Goal: Information Seeking & Learning: Learn about a topic

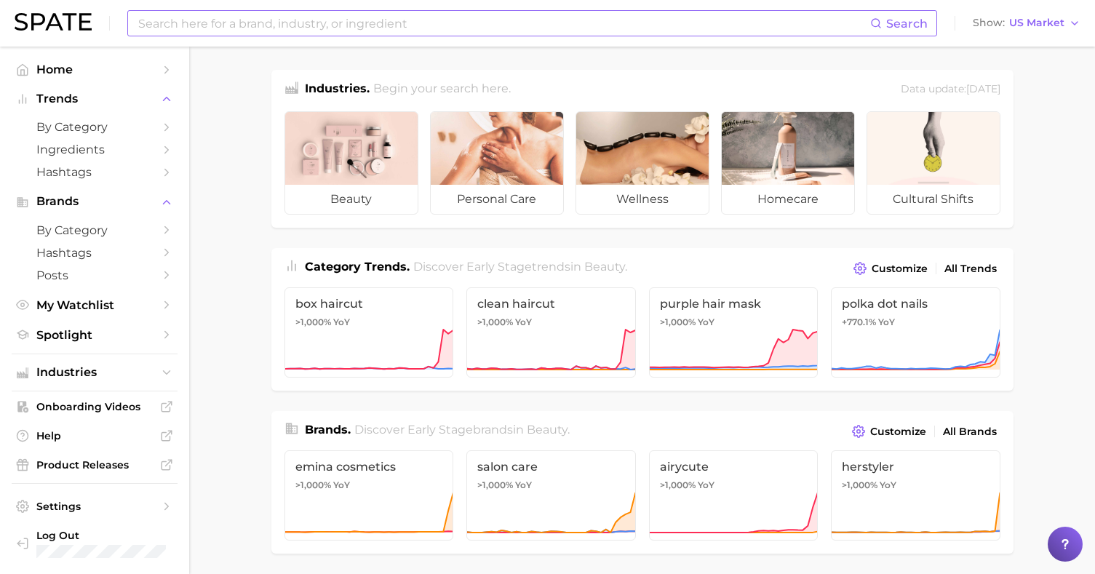
click at [667, 27] on input at bounding box center [504, 23] width 734 height 25
type input "mature skin"
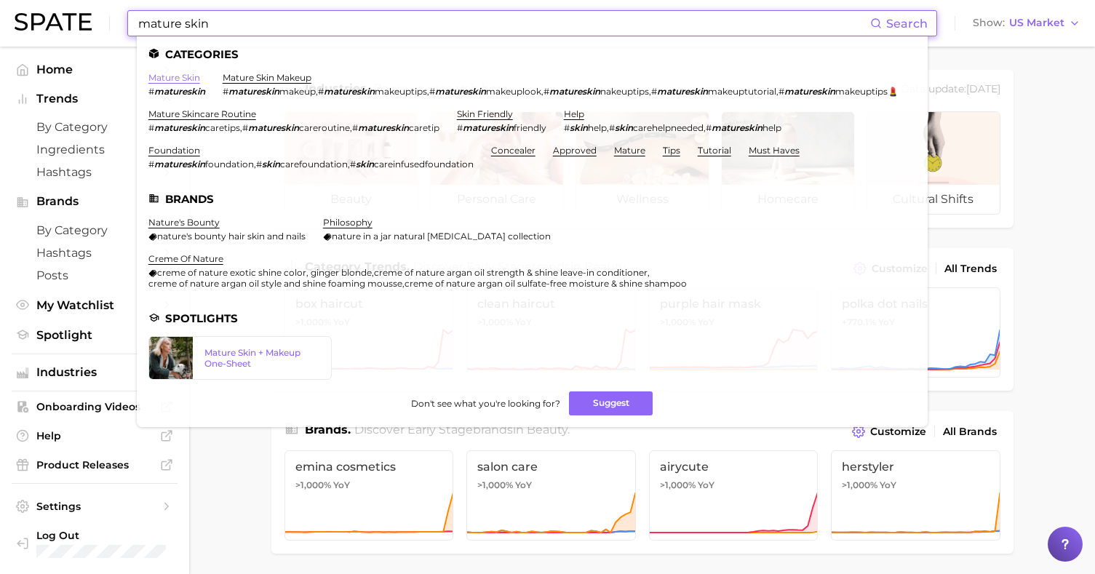
click at [180, 79] on link "mature skin" at bounding box center [174, 77] width 52 height 11
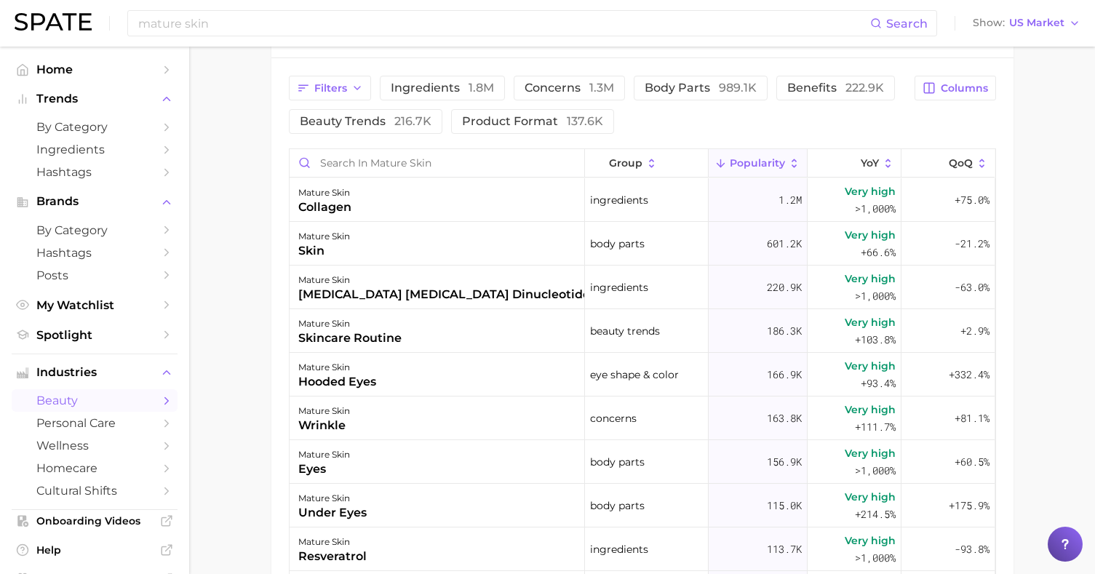
click at [233, 263] on main "1. skincare 2. face concerns 3. [MEDICAL_DATA] 4. mature skin Overview Google T…" at bounding box center [642, 49] width 906 height 1527
click at [409, 197] on div "mature skin collagen" at bounding box center [437, 200] width 295 height 44
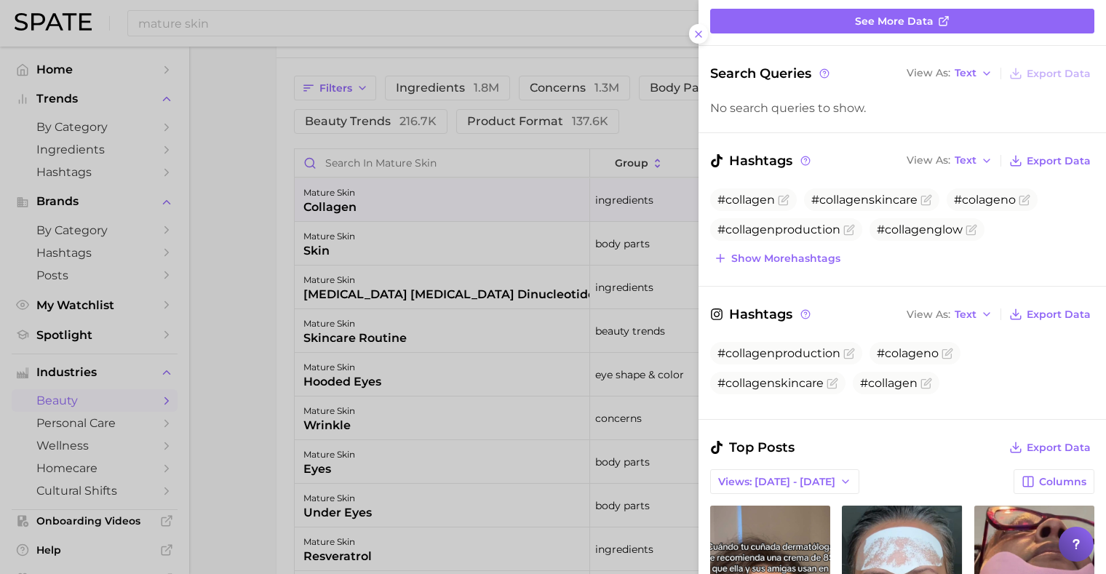
scroll to position [172, 0]
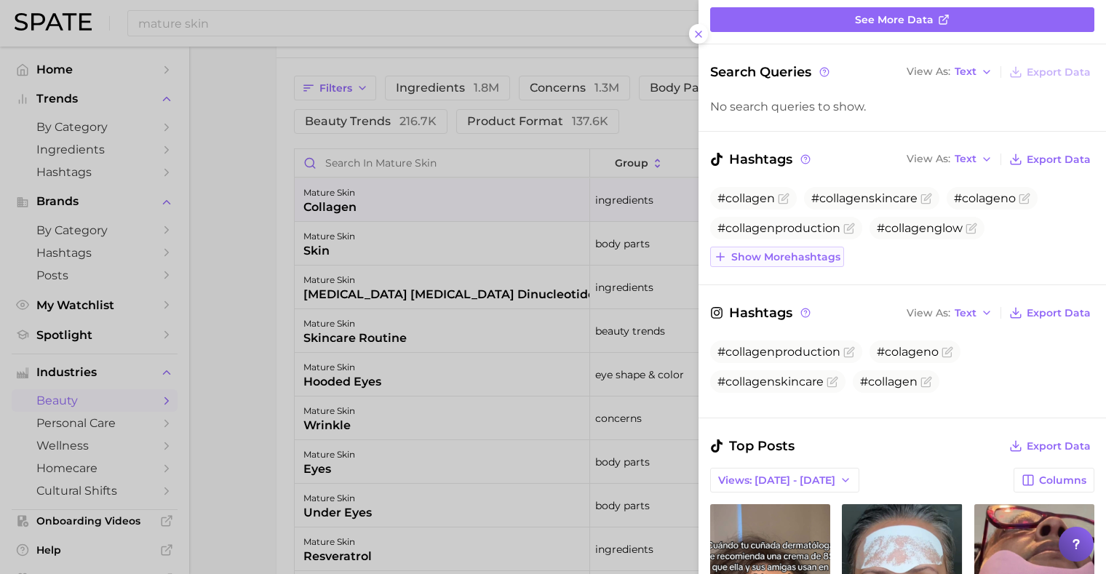
click at [841, 263] on button "Show more hashtags" at bounding box center [777, 257] width 134 height 20
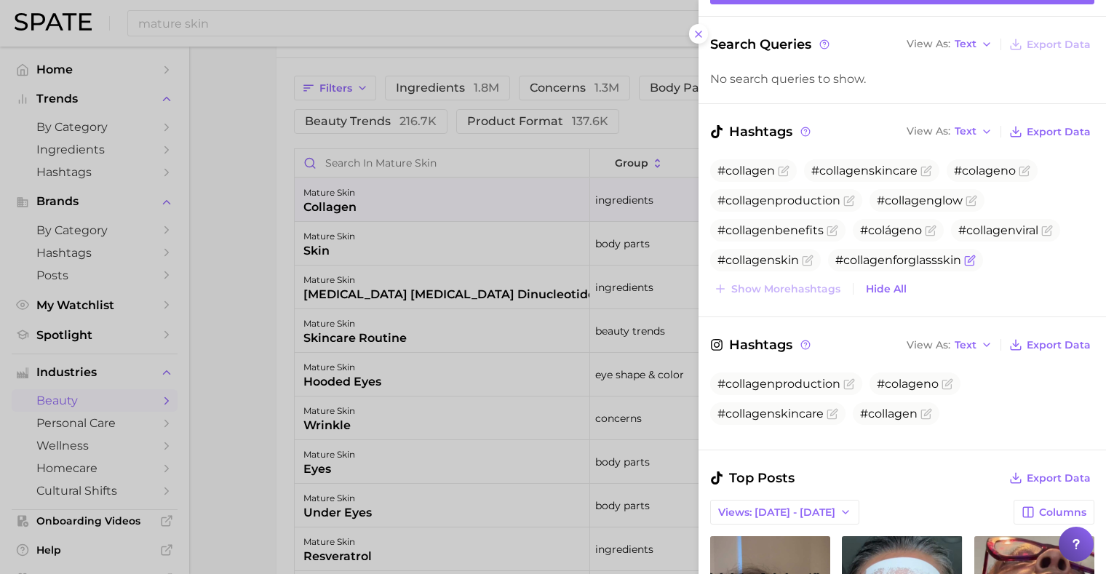
scroll to position [0, 0]
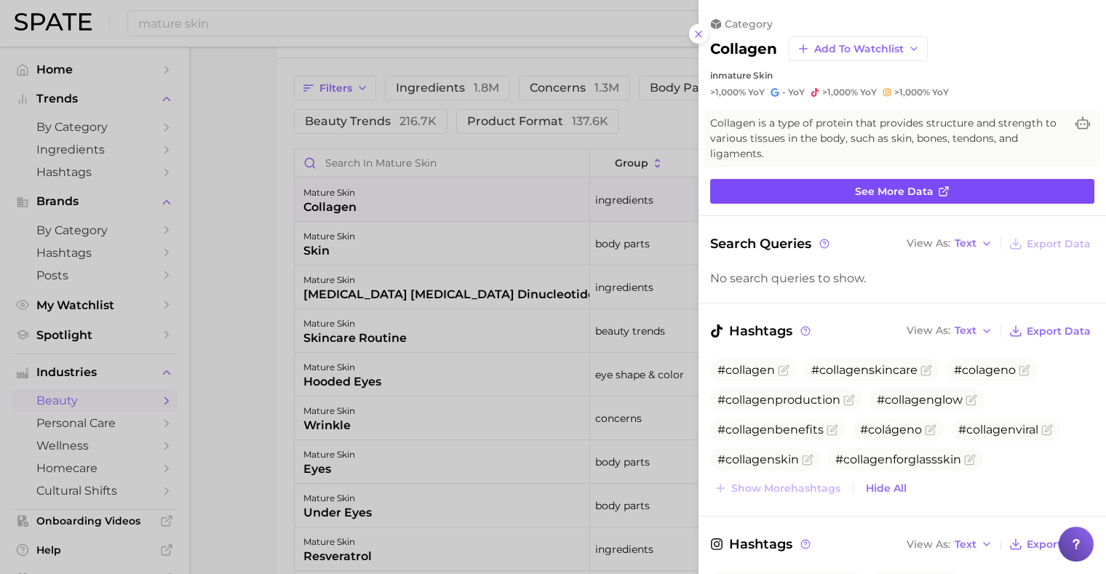
click at [924, 184] on link "See more data" at bounding box center [902, 191] width 384 height 25
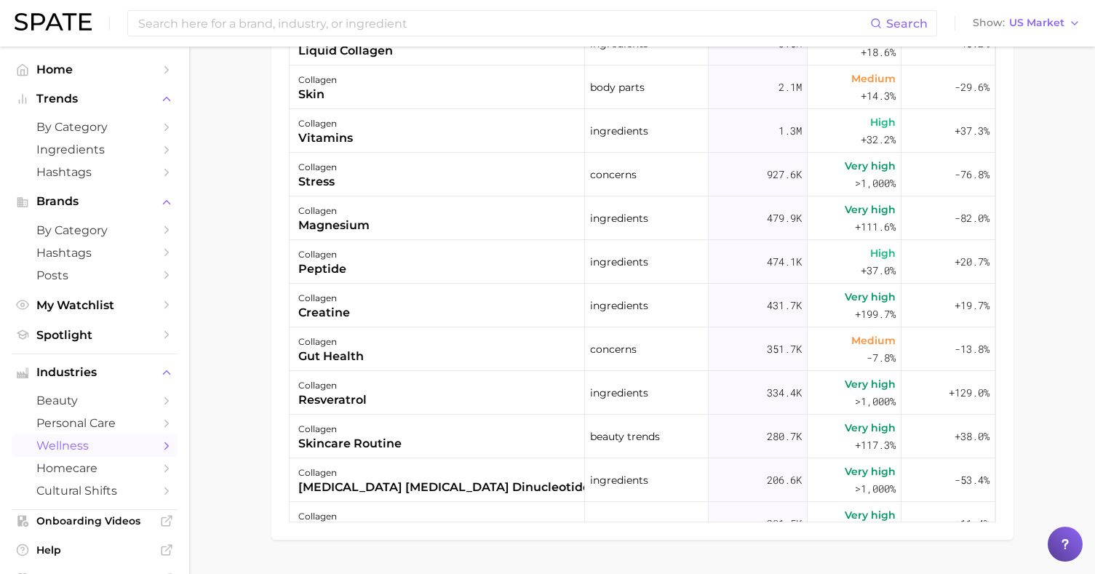
scroll to position [961, 0]
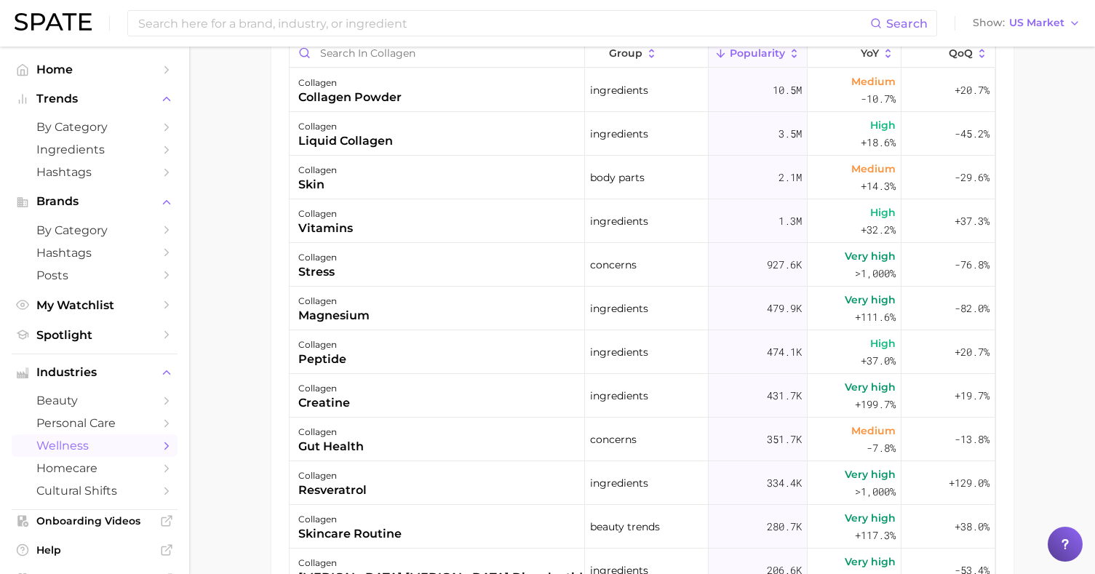
scroll to position [999, 0]
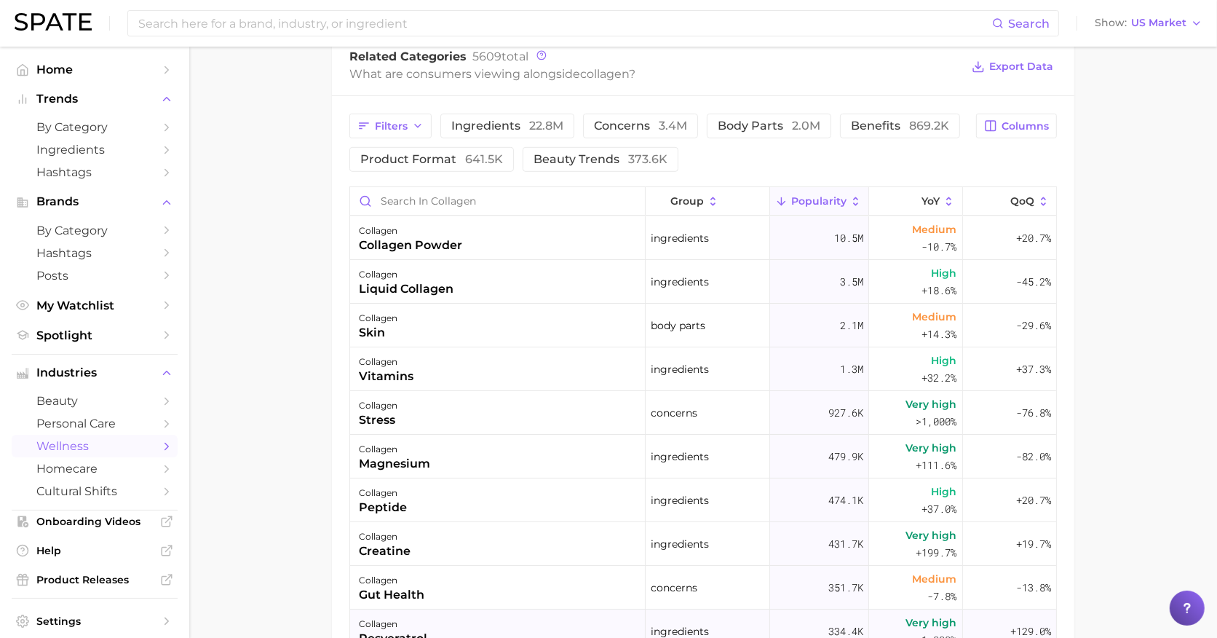
scroll to position [723, 0]
click at [295, 484] on main "1. supplements & ingestibles 2. supplements 3. collagen products 4. collagen Ov…" at bounding box center [703, 118] width 1028 height 1590
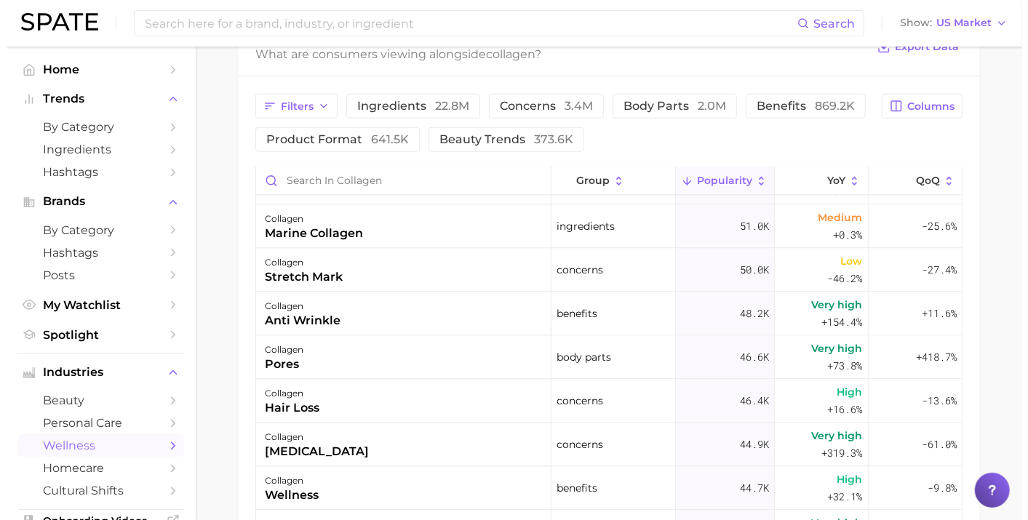
scroll to position [2366, 0]
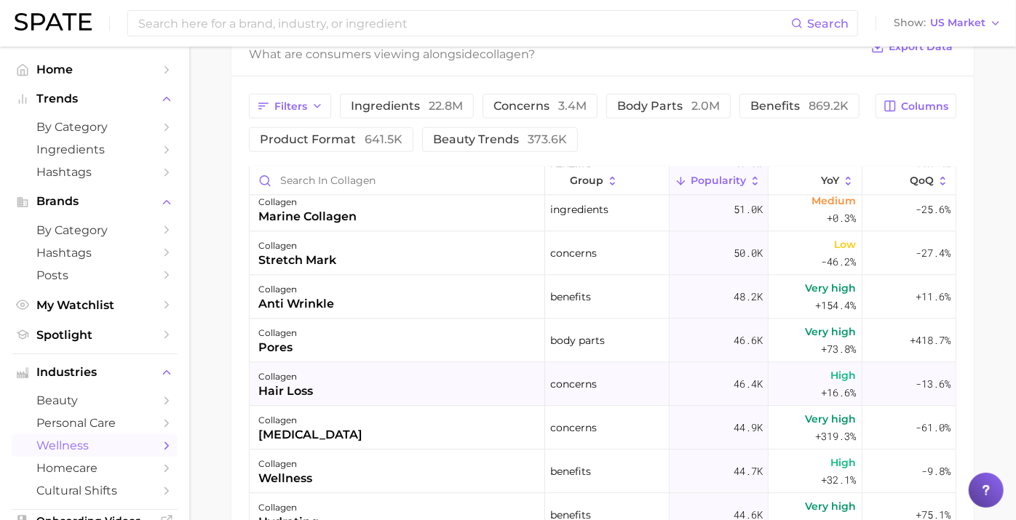
click at [896, 374] on div "-13.6%" at bounding box center [908, 385] width 93 height 44
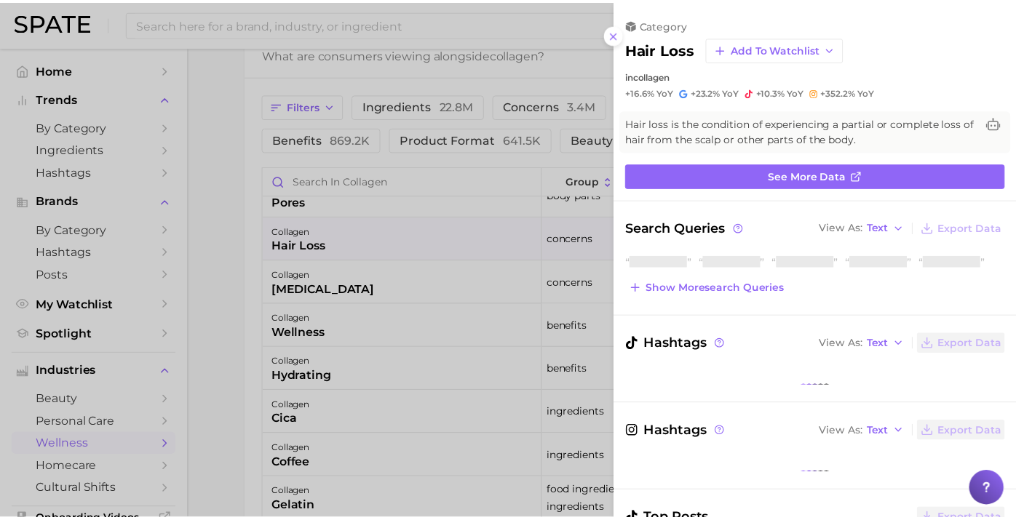
scroll to position [2513, 0]
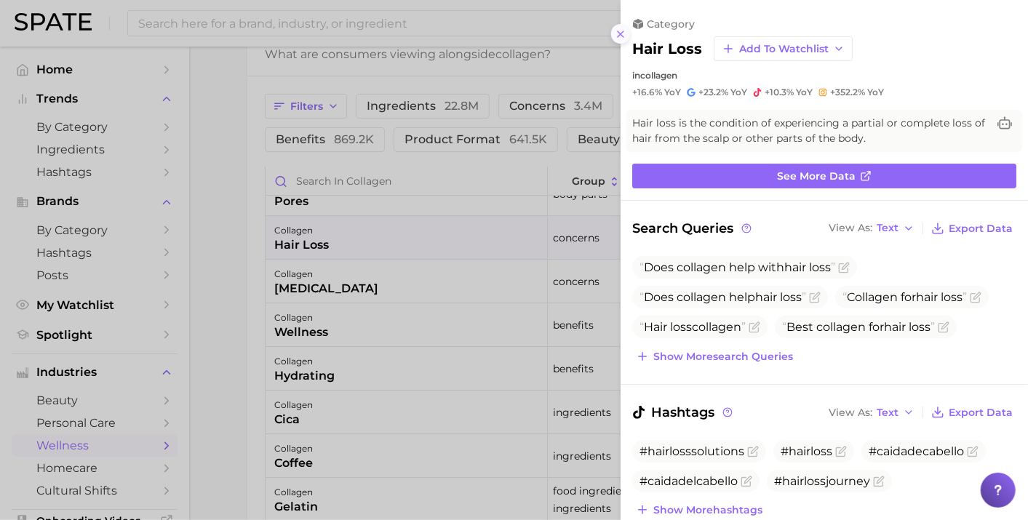
click at [627, 33] on button at bounding box center [621, 34] width 20 height 20
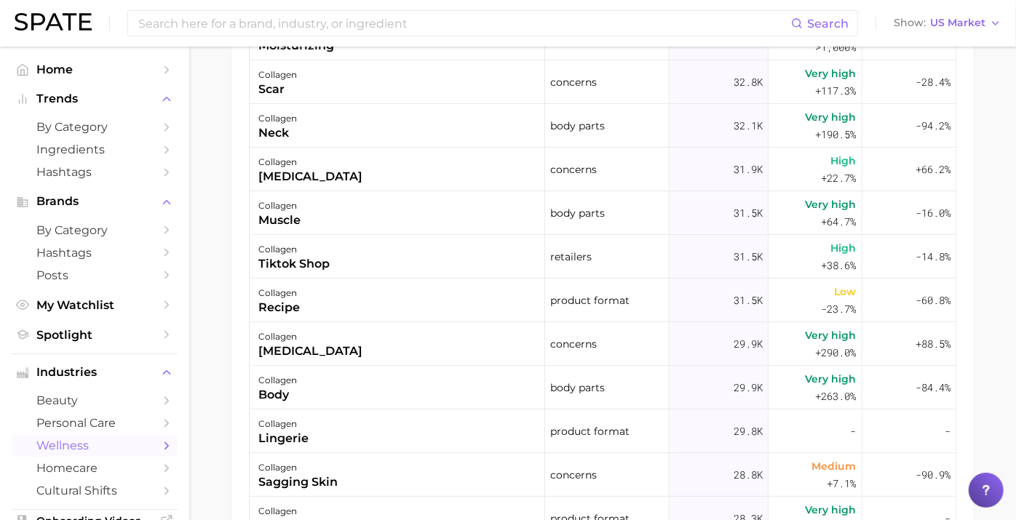
scroll to position [906, 0]
